Goal: Book appointment/travel/reservation

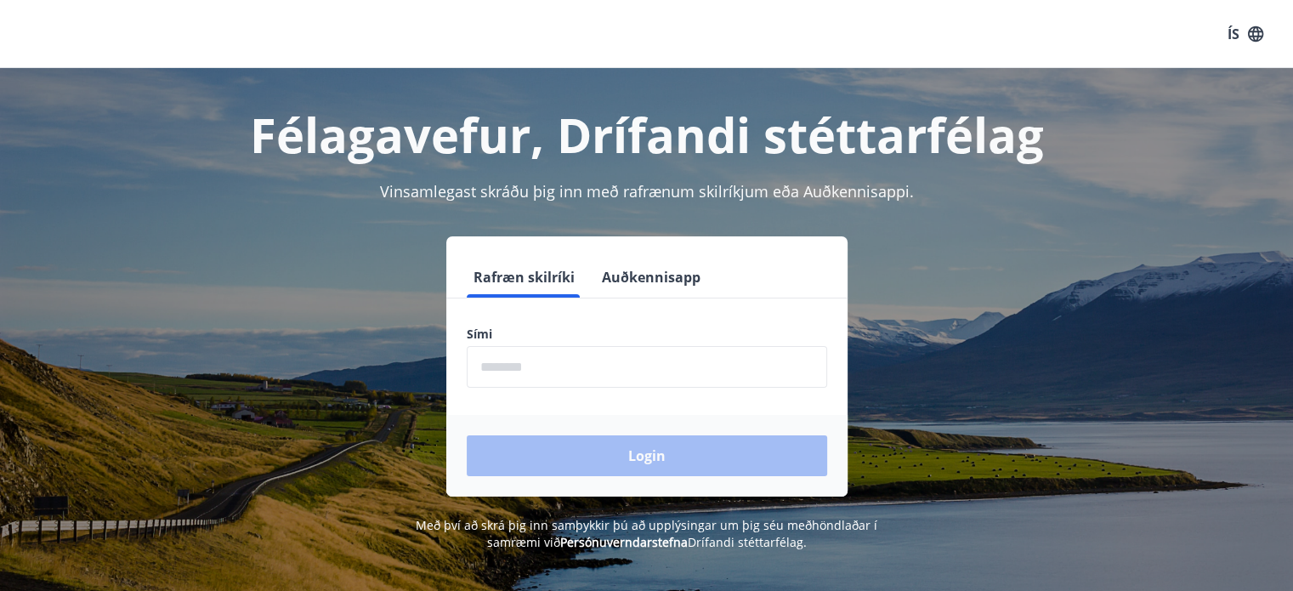
click at [562, 375] on input "phone" at bounding box center [647, 367] width 360 height 42
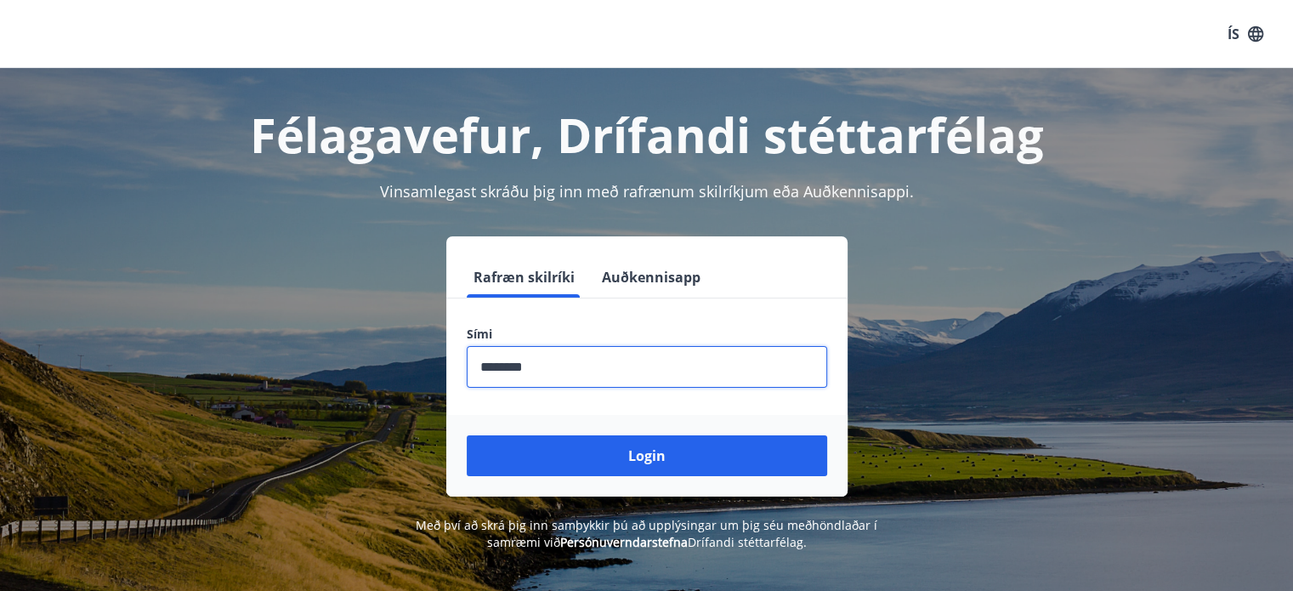
type input "********"
click at [467, 435] on button "Login" at bounding box center [647, 455] width 360 height 41
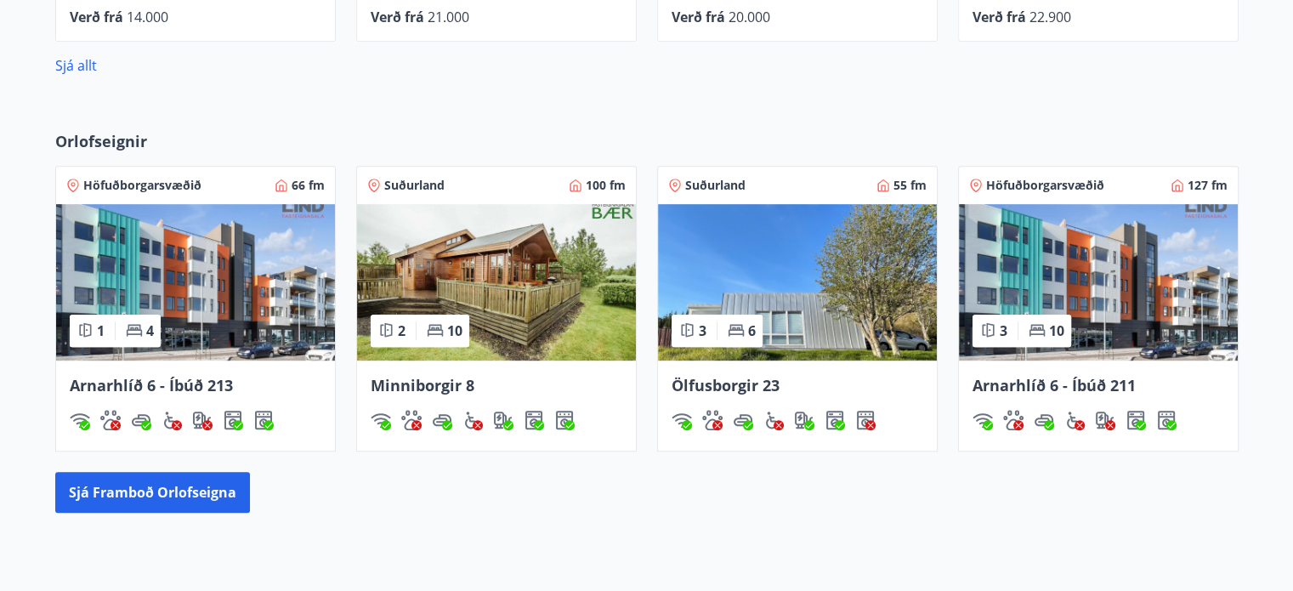
scroll to position [935, 0]
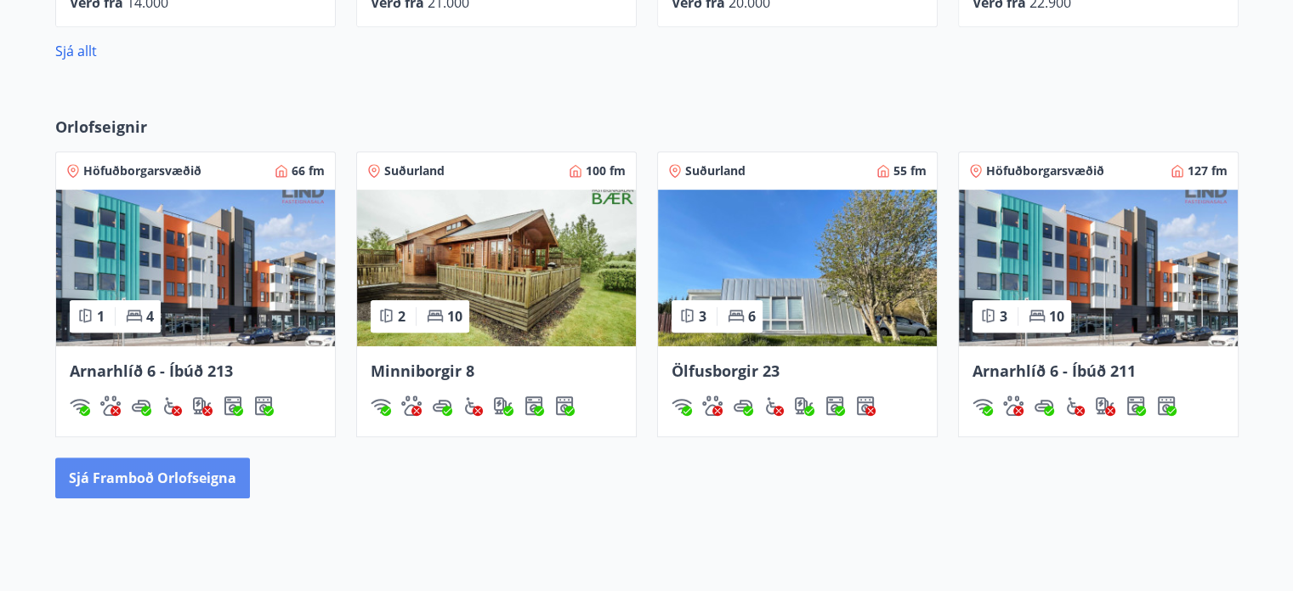
click at [197, 473] on button "Sjá framboð orlofseigna" at bounding box center [152, 477] width 195 height 41
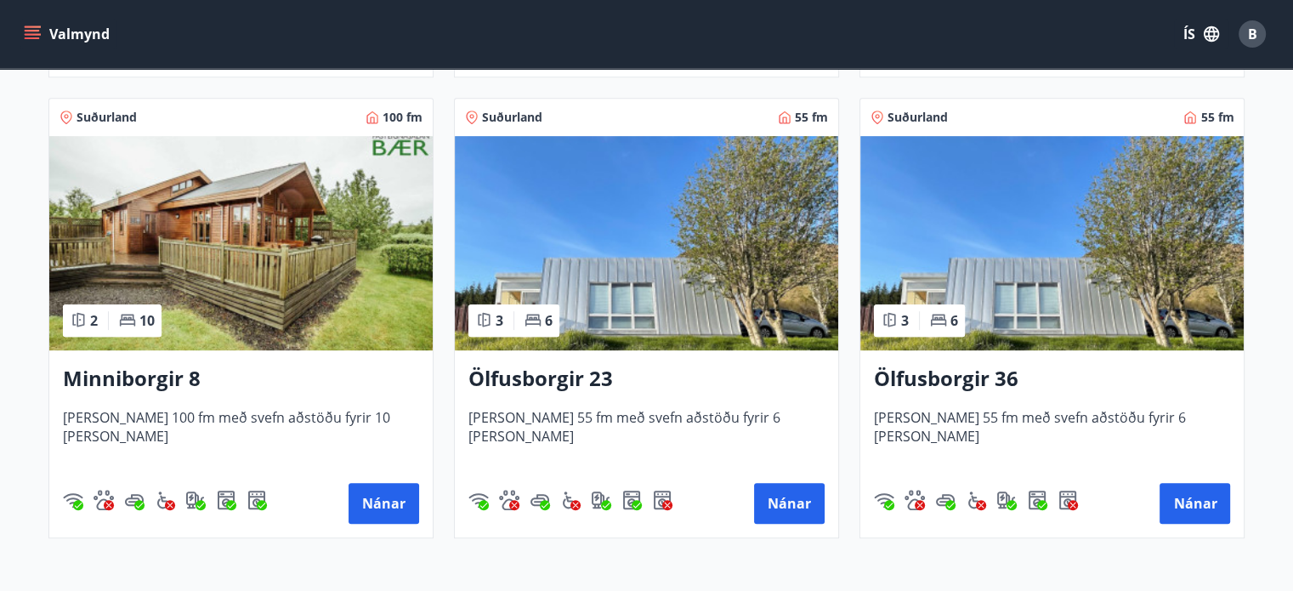
click at [187, 300] on img at bounding box center [240, 243] width 383 height 214
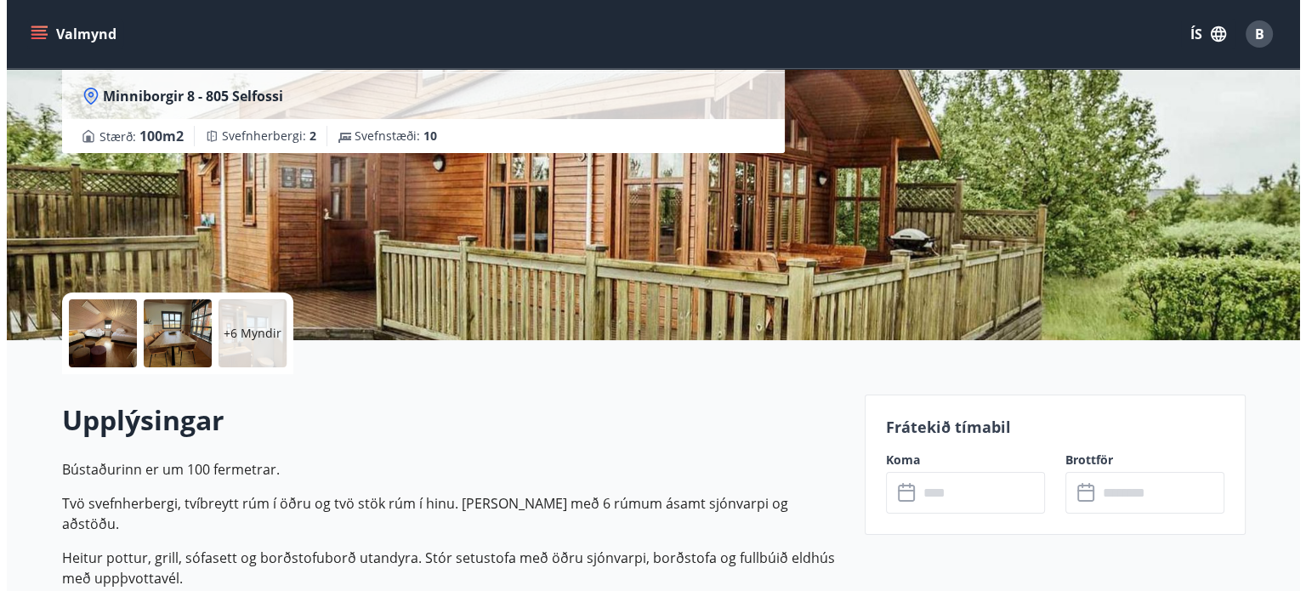
scroll to position [170, 0]
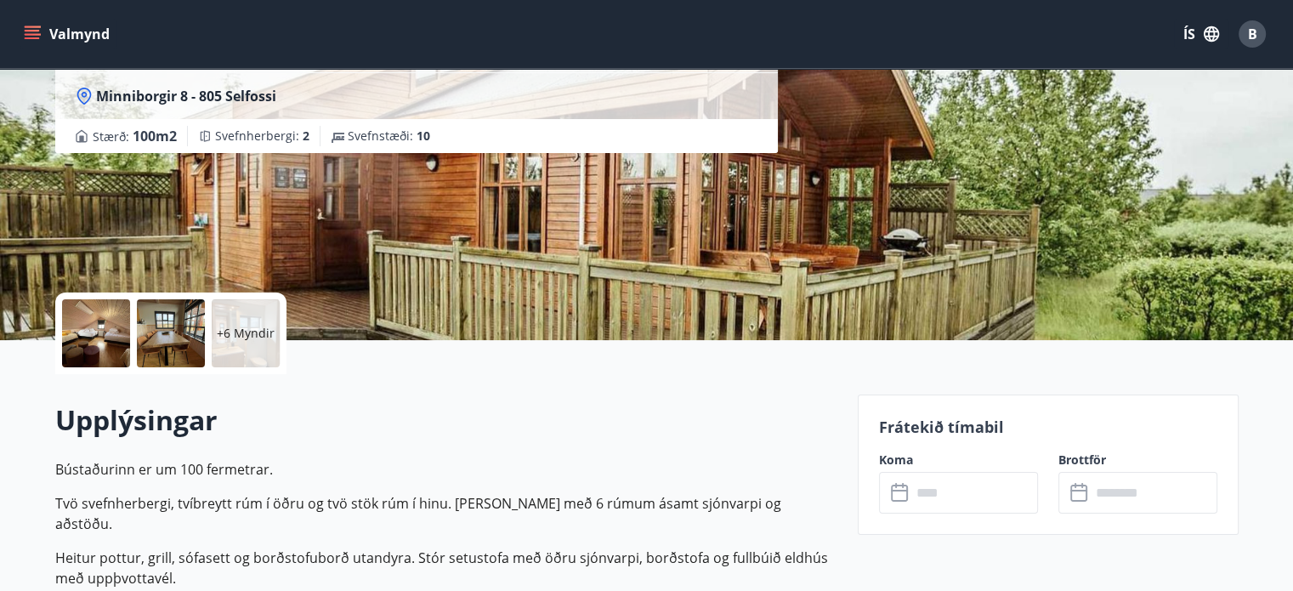
click at [983, 491] on input "text" at bounding box center [974, 493] width 127 height 42
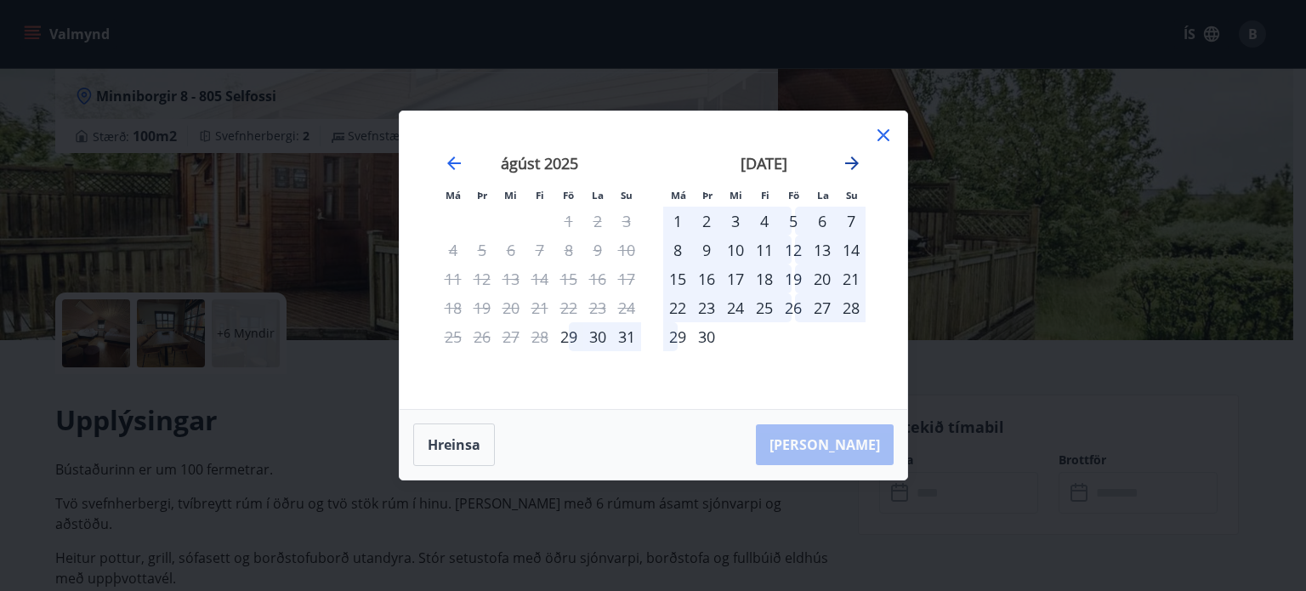
click at [852, 160] on icon "Move forward to switch to the next month." at bounding box center [851, 163] width 20 height 20
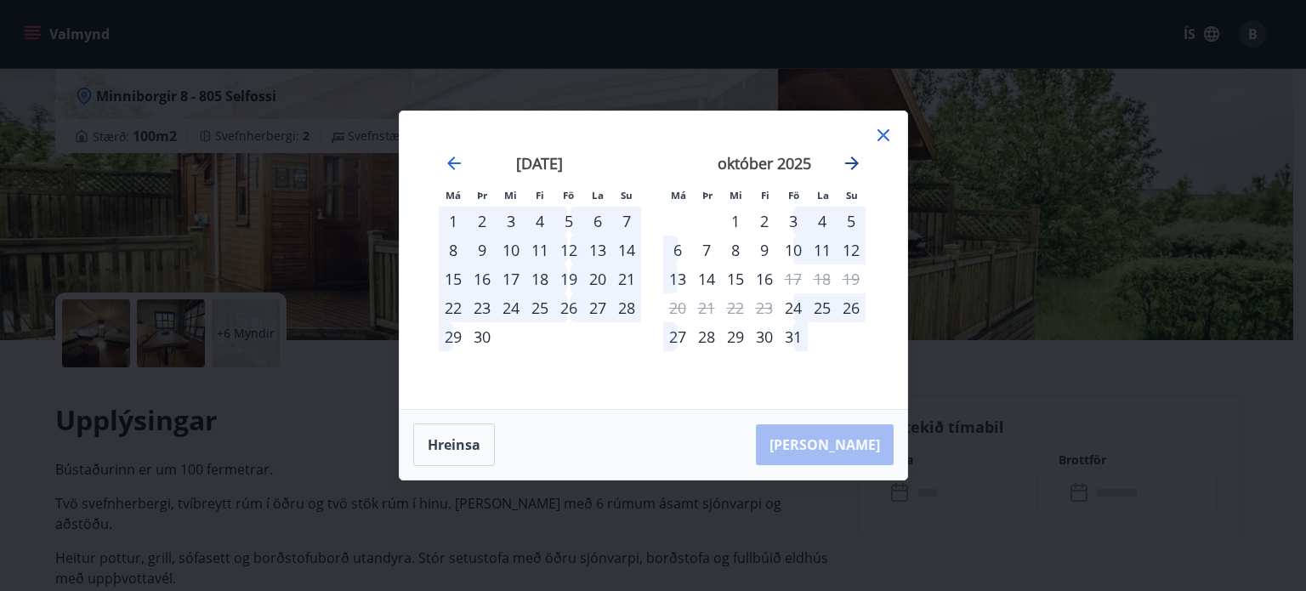
click at [852, 160] on icon "Move forward to switch to the next month." at bounding box center [851, 163] width 20 height 20
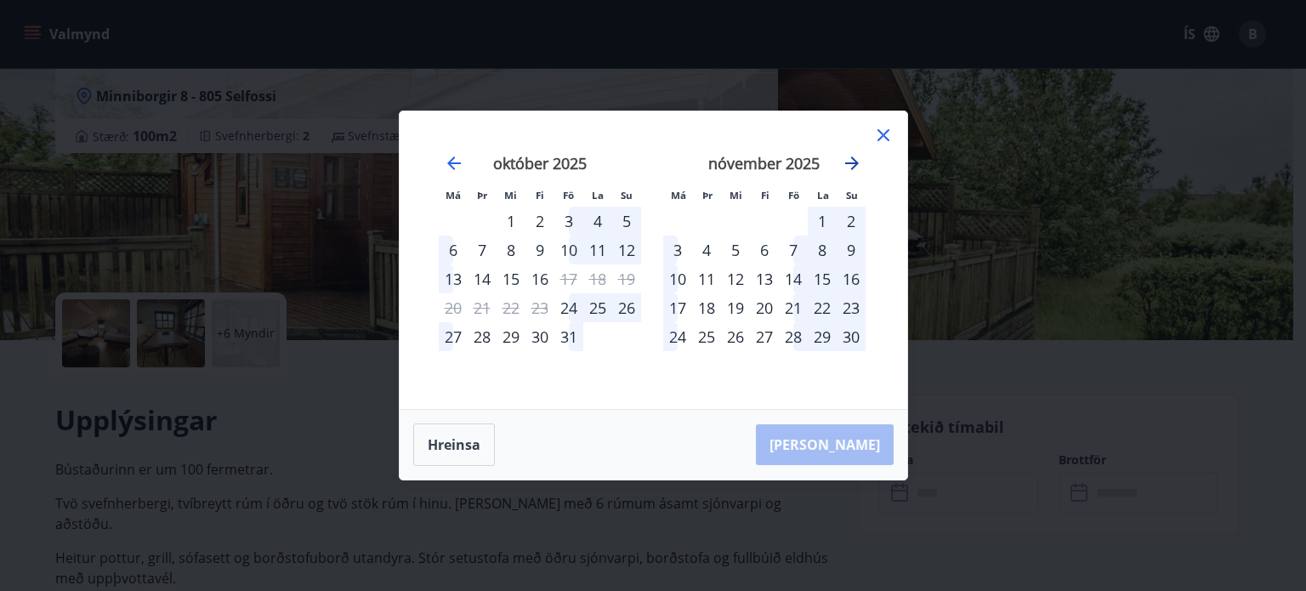
click at [852, 160] on icon "Move forward to switch to the next month." at bounding box center [851, 163] width 20 height 20
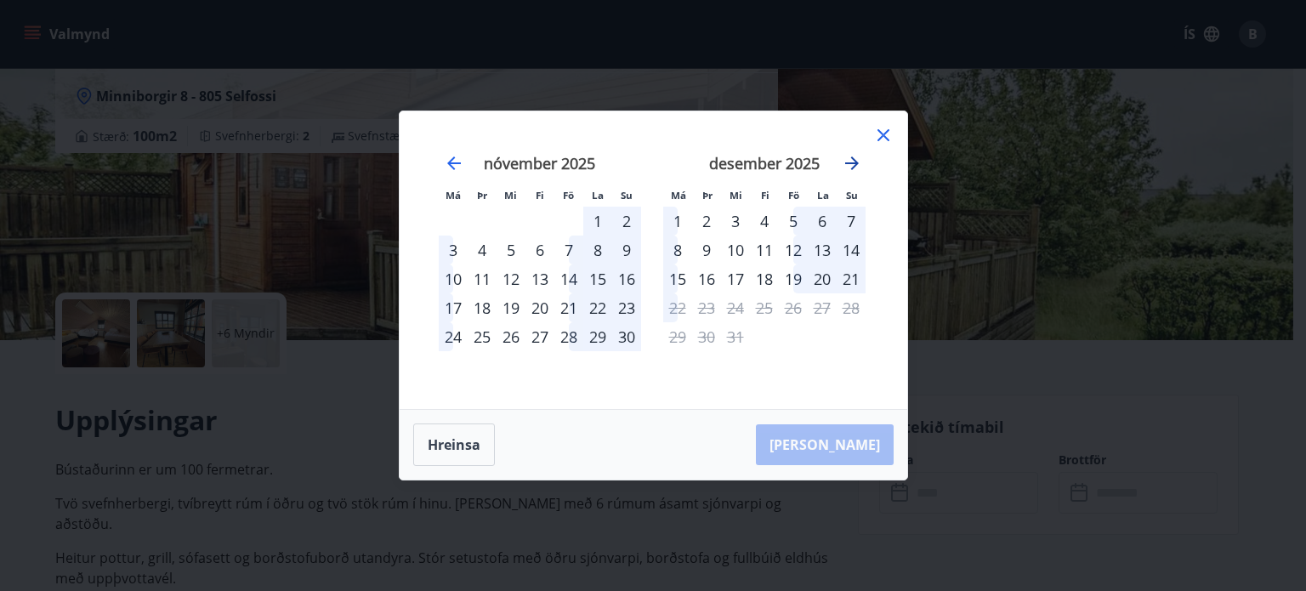
click at [852, 160] on icon "Move forward to switch to the next month." at bounding box center [851, 163] width 20 height 20
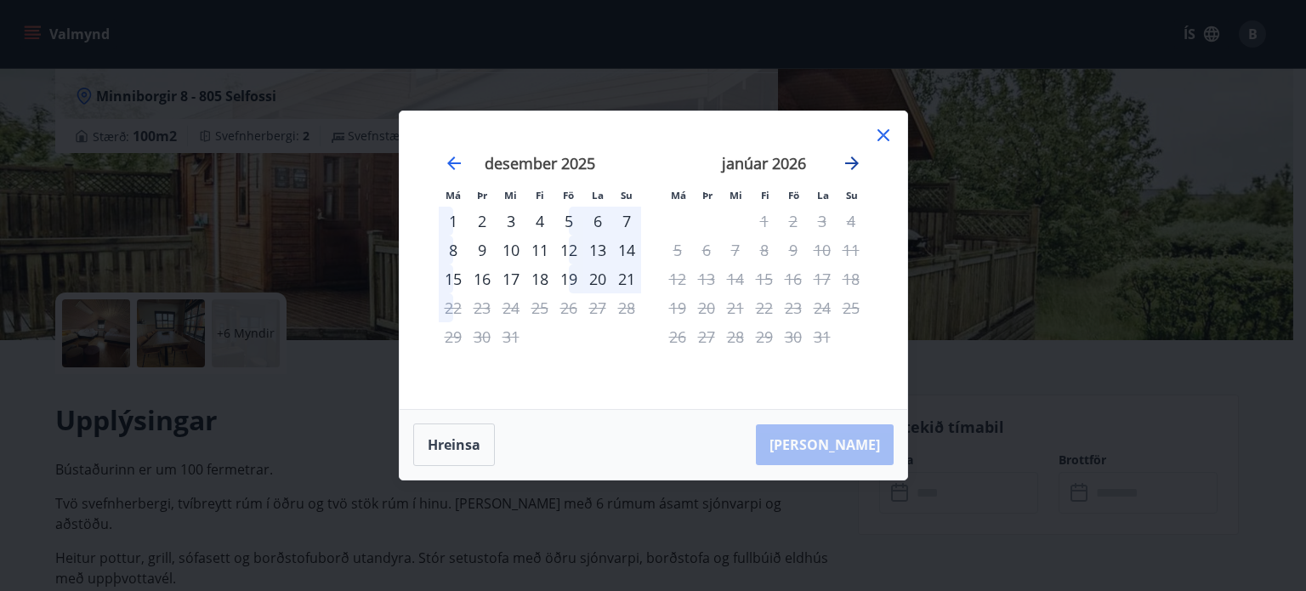
click at [852, 160] on icon "Move forward to switch to the next month." at bounding box center [851, 163] width 20 height 20
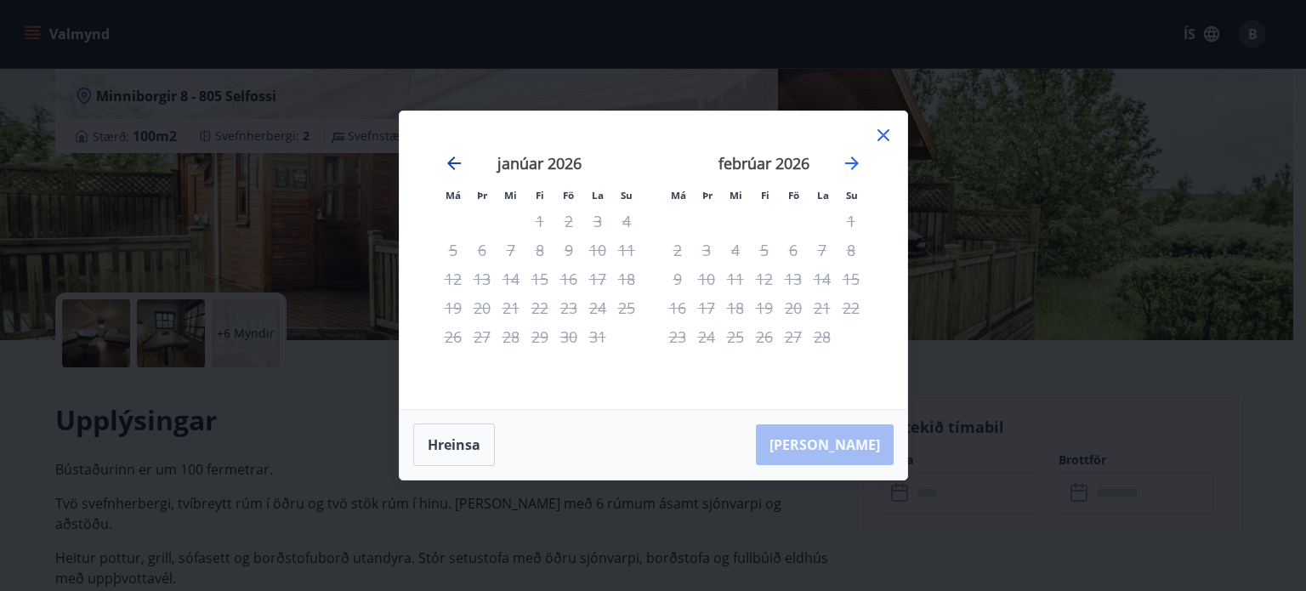
click at [457, 164] on icon "Move backward to switch to the previous month." at bounding box center [454, 163] width 14 height 14
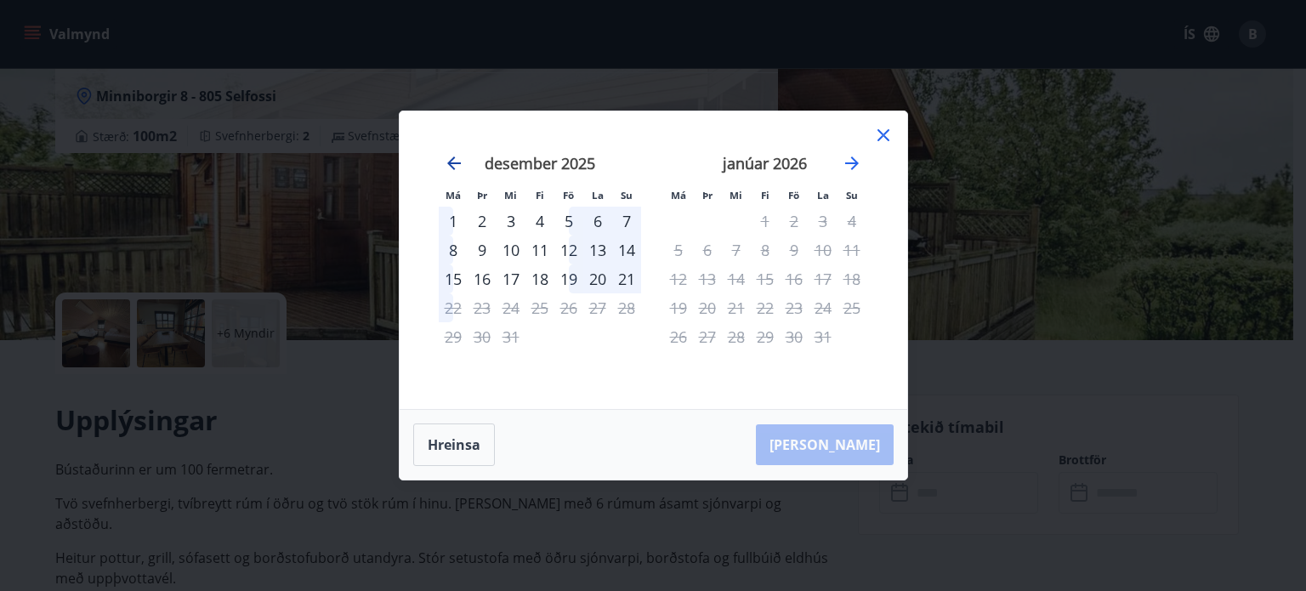
click at [457, 164] on icon "Move backward to switch to the previous month." at bounding box center [454, 163] width 14 height 14
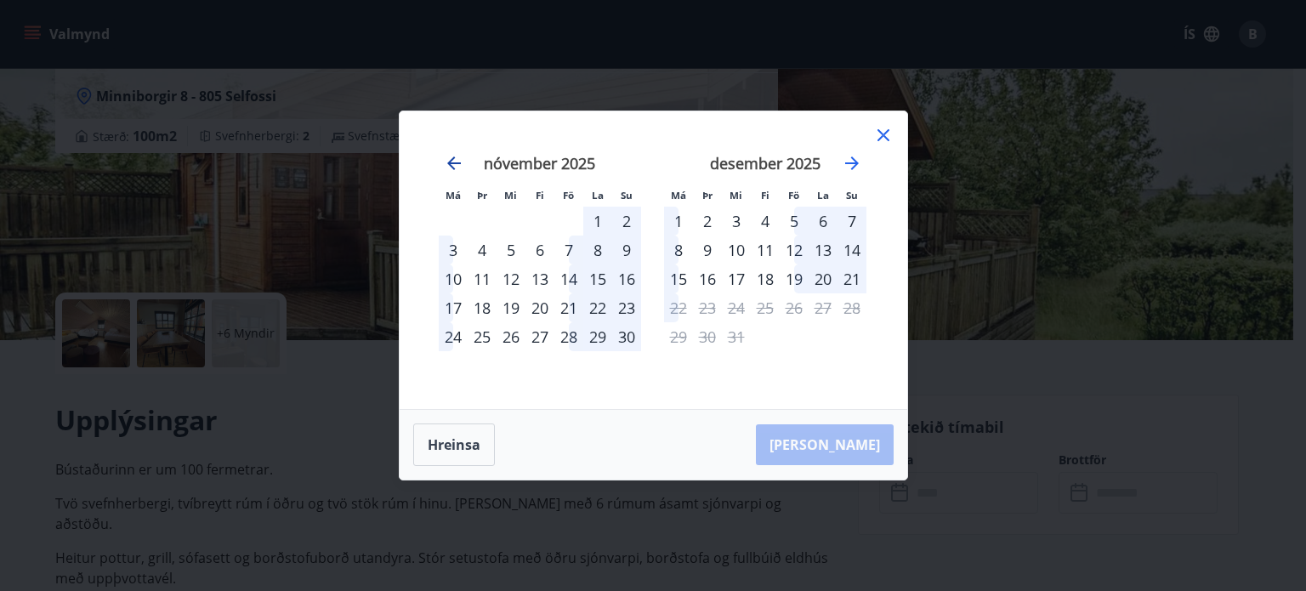
click at [457, 164] on icon "Move backward to switch to the previous month." at bounding box center [454, 163] width 14 height 14
